Goal: Browse casually: Explore the website without a specific task or goal

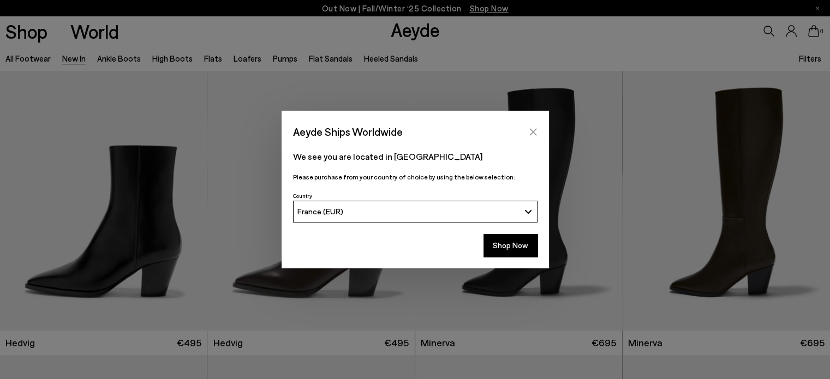
click at [538, 129] on button "Close" at bounding box center [533, 132] width 16 height 16
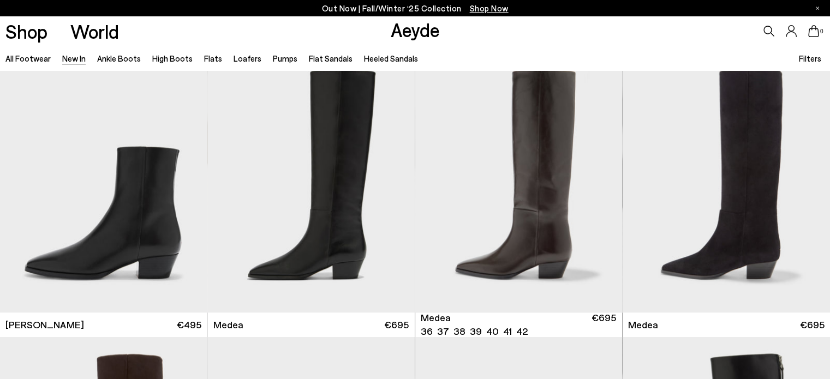
scroll to position [709, 0]
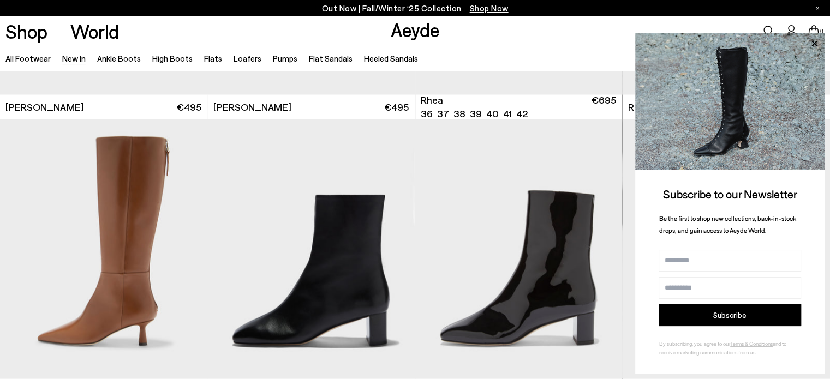
scroll to position [2292, 0]
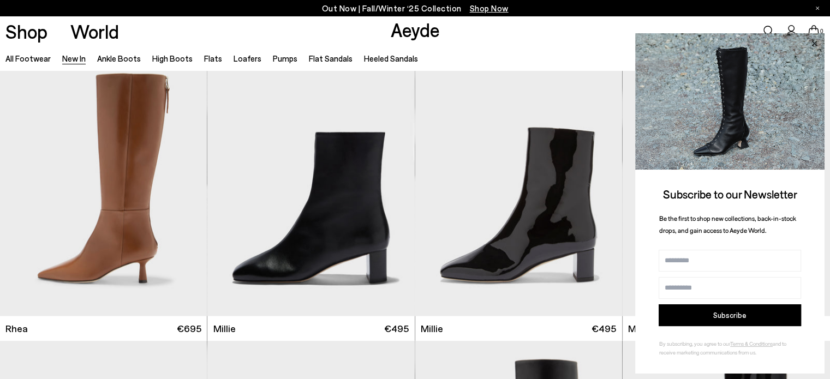
click at [815, 43] on icon at bounding box center [814, 42] width 5 height 5
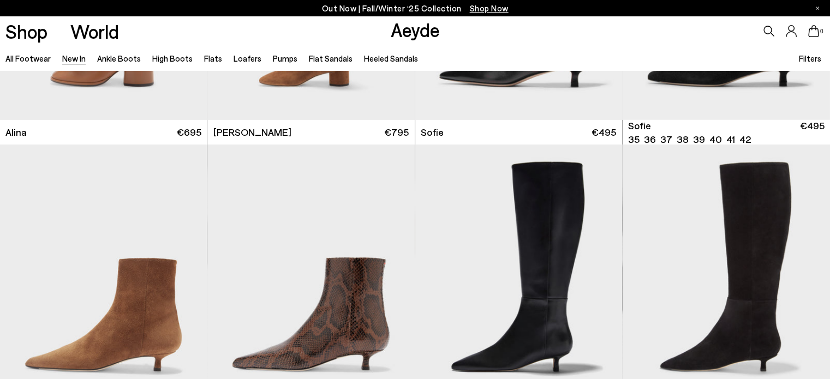
scroll to position [3711, 0]
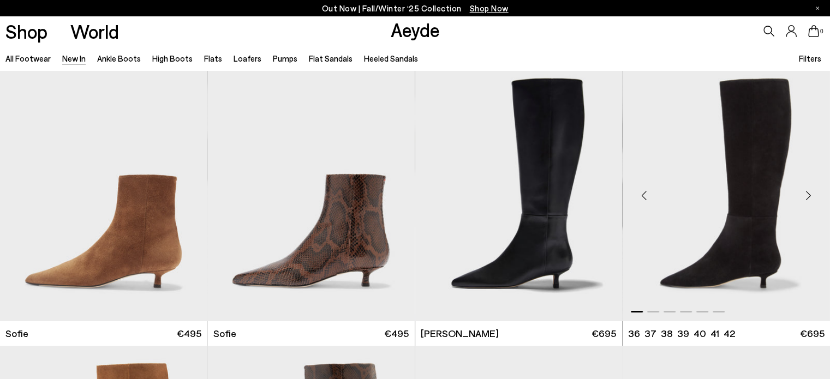
click at [809, 196] on div "Next slide" at bounding box center [808, 196] width 33 height 33
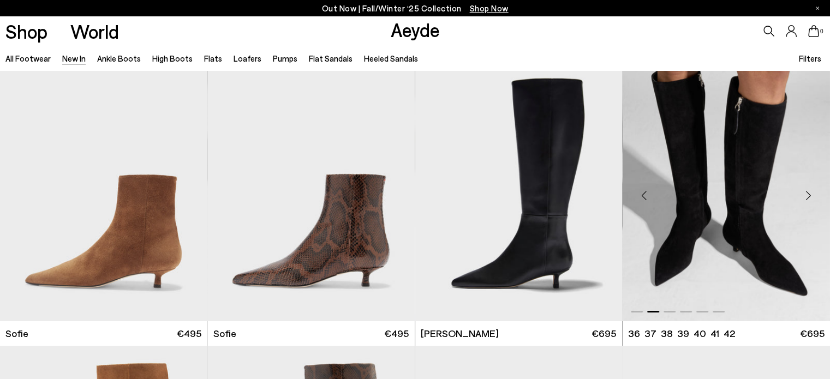
click at [809, 196] on div "Next slide" at bounding box center [808, 196] width 33 height 33
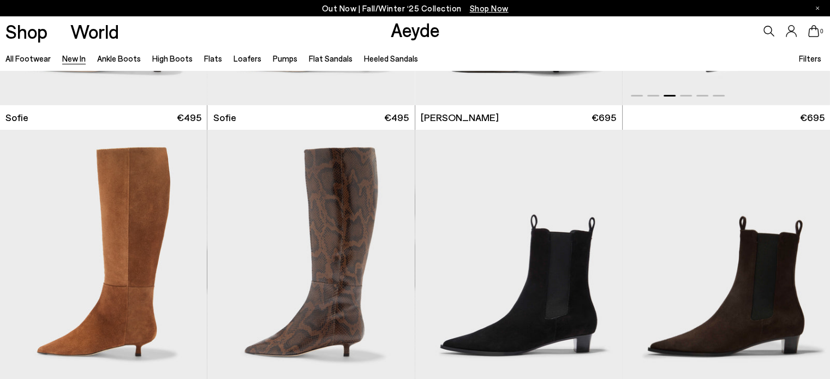
scroll to position [3929, 0]
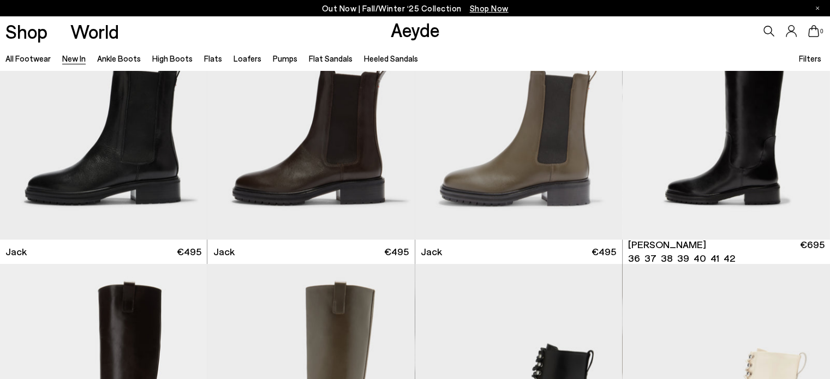
scroll to position [5840, 0]
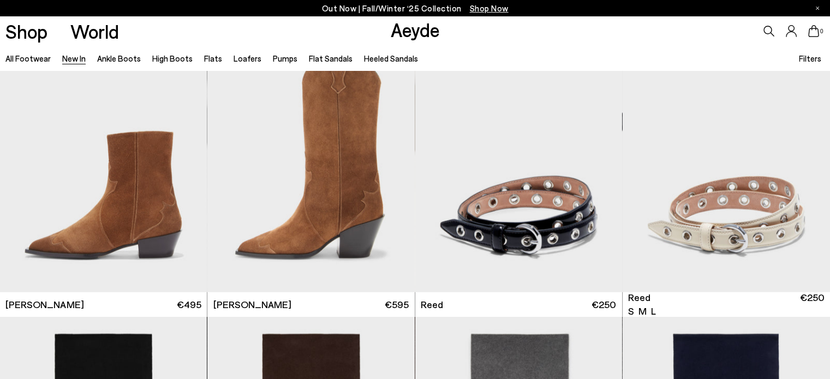
scroll to position [6877, 0]
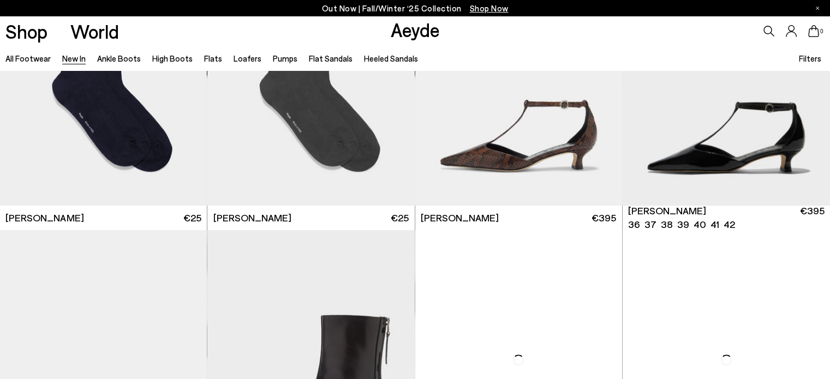
scroll to position [8678, 0]
